Goal: Find specific page/section: Find specific page/section

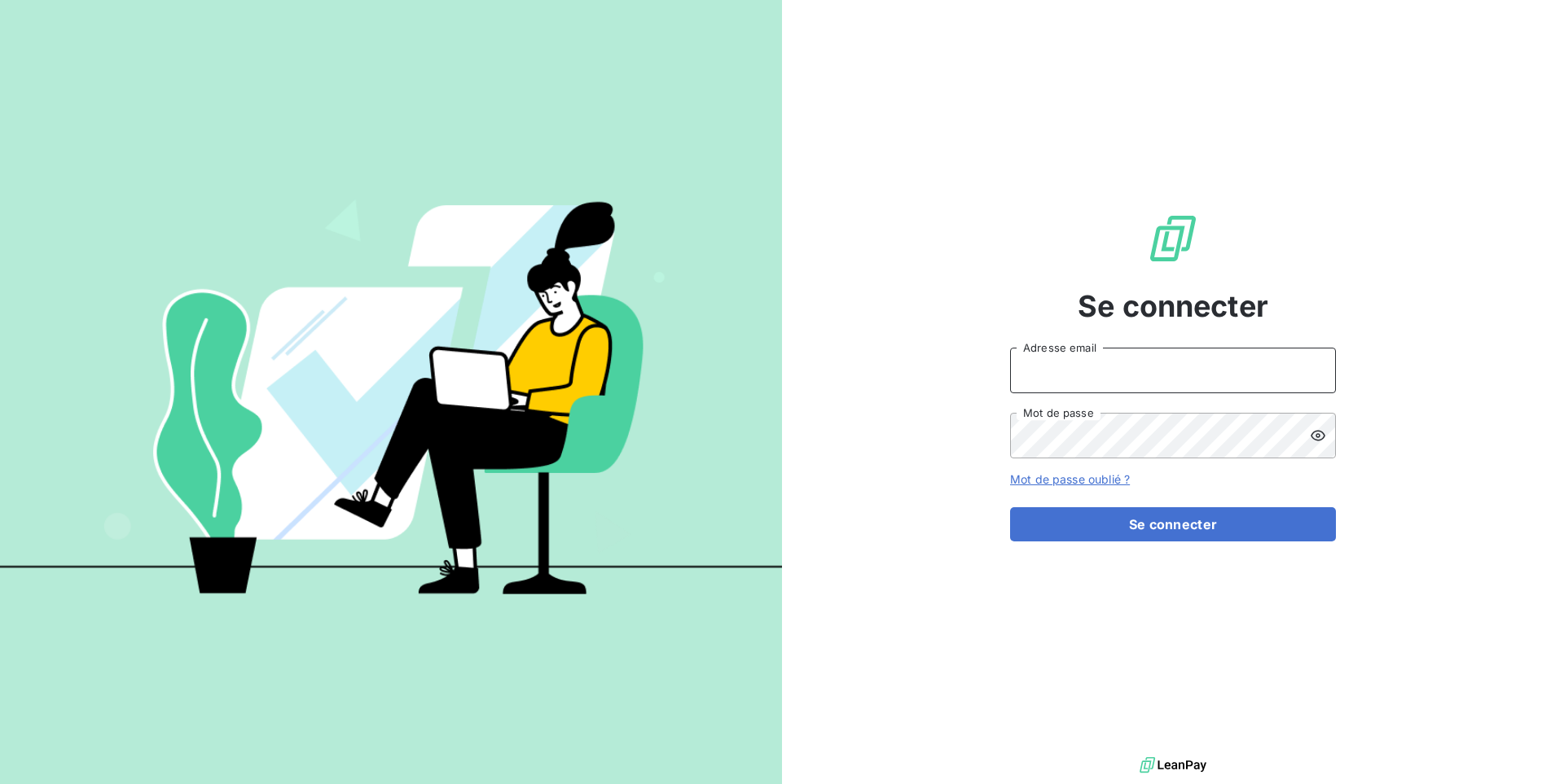
click at [1185, 358] on input "Adresse email" at bounding box center [1173, 371] width 326 height 45
type input "admin@sonatelfixe"
click at [1010, 508] on button "Se connecter" at bounding box center [1173, 524] width 326 height 34
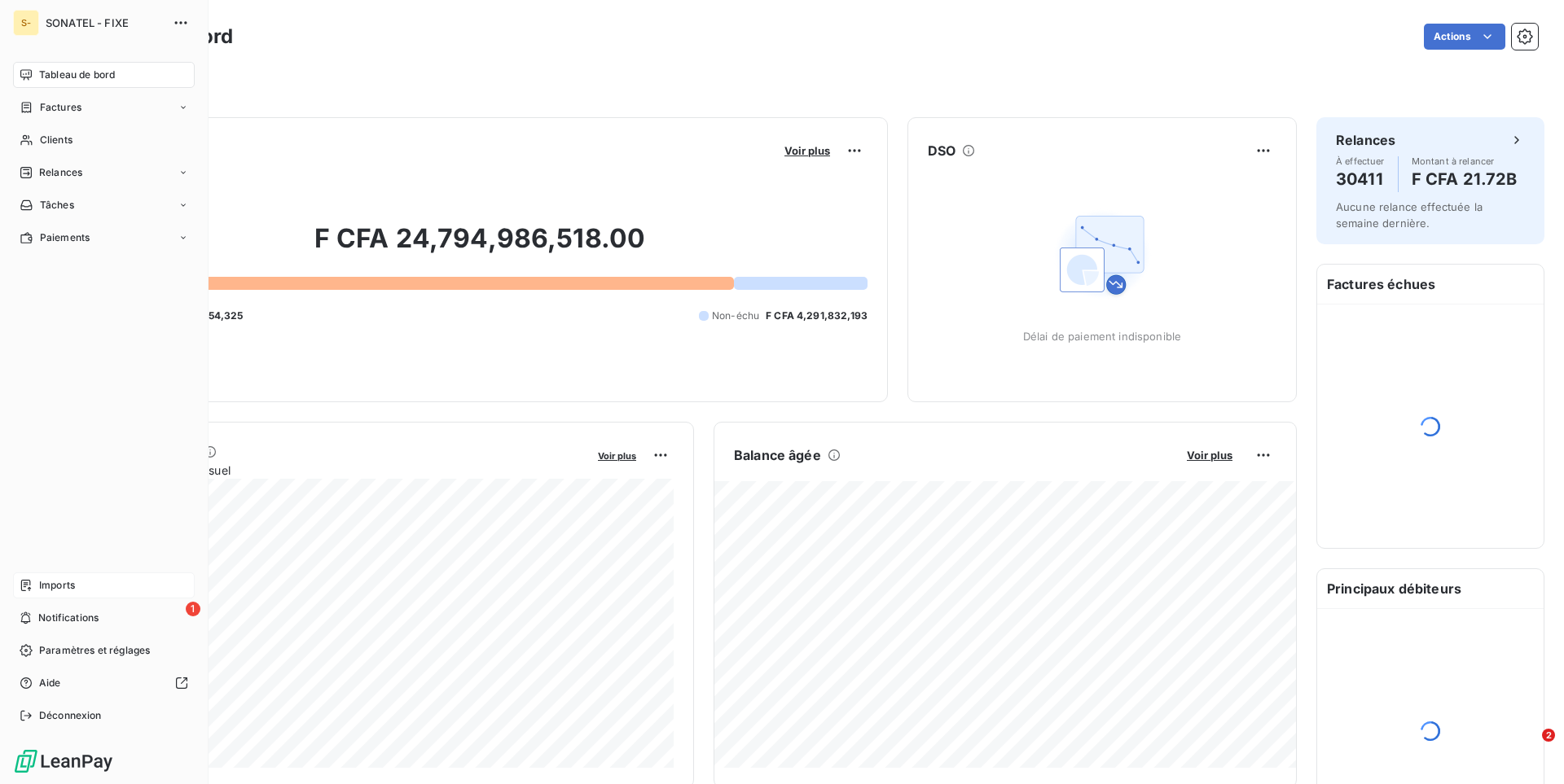
click at [63, 587] on span "Imports" at bounding box center [57, 585] width 36 height 15
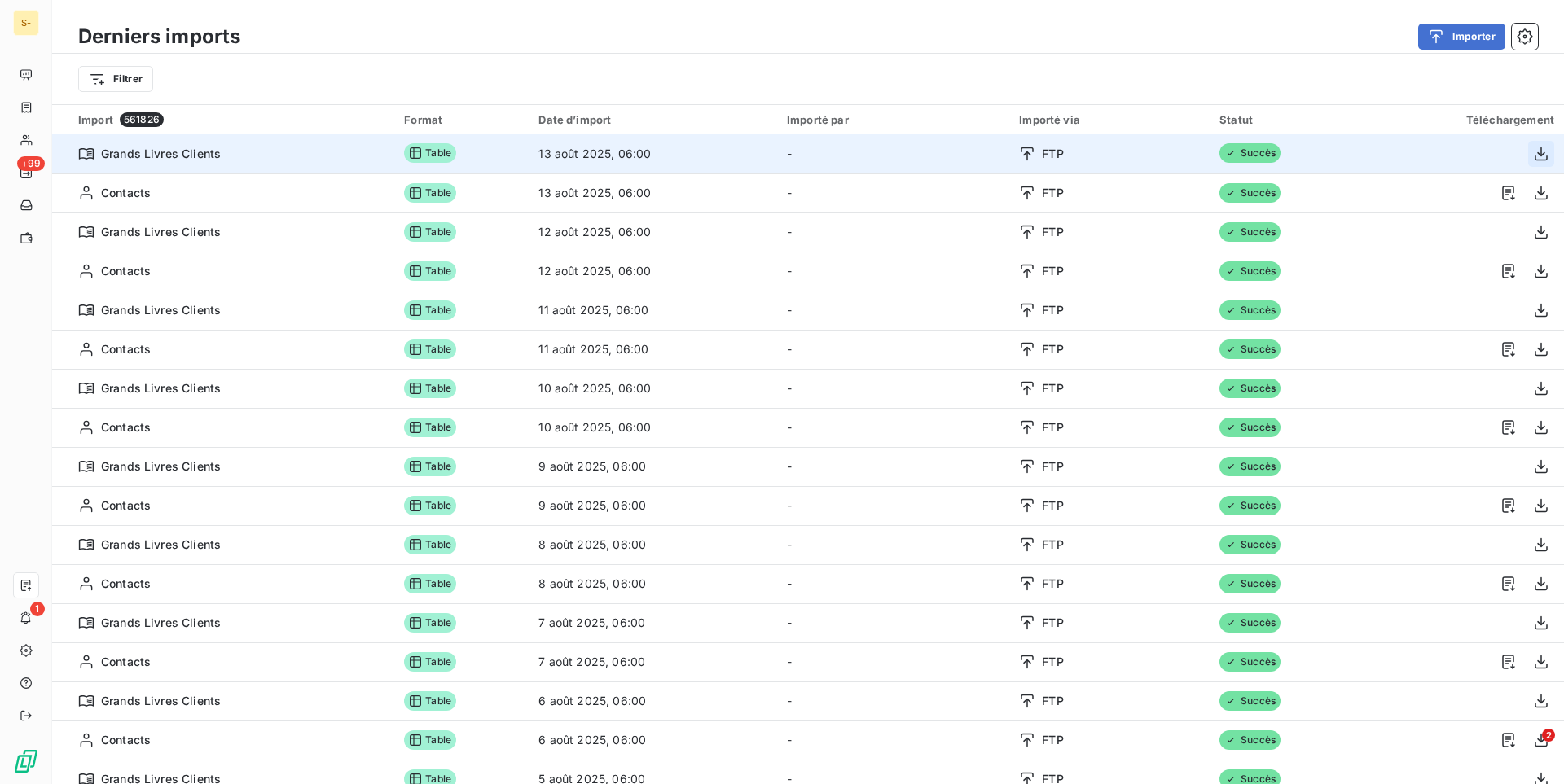
click at [1542, 155] on icon "button" at bounding box center [1541, 153] width 13 height 14
